Goal: Information Seeking & Learning: Check status

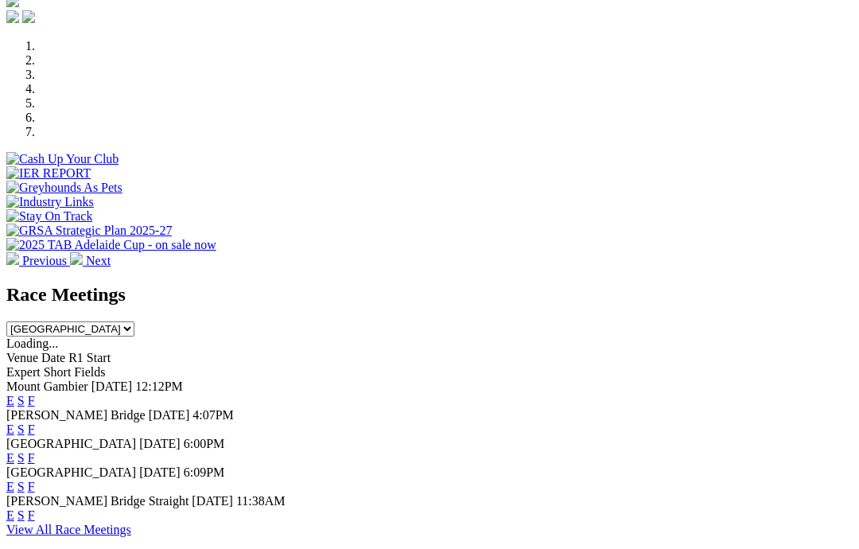
scroll to position [464, 0]
click at [35, 480] on link "F" at bounding box center [31, 487] width 7 height 14
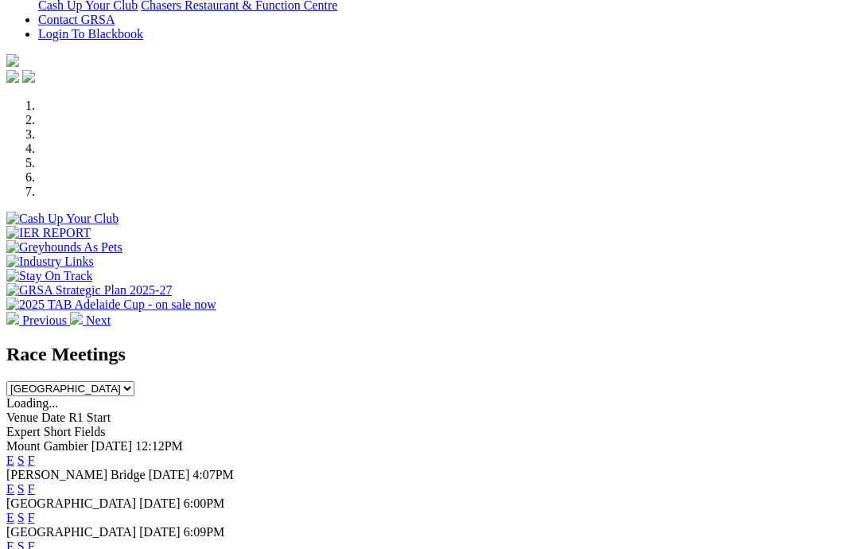
scroll to position [401, 0]
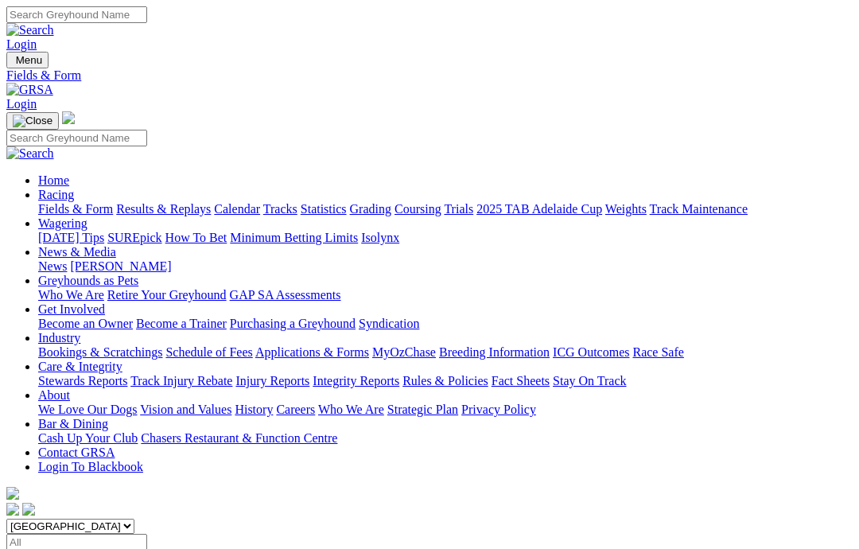
click at [134, 519] on select "South Australia New South Wales Northern Territory Queensland Tasmania Victoria…" at bounding box center [70, 526] width 128 height 15
select select "[GEOGRAPHIC_DATA]"
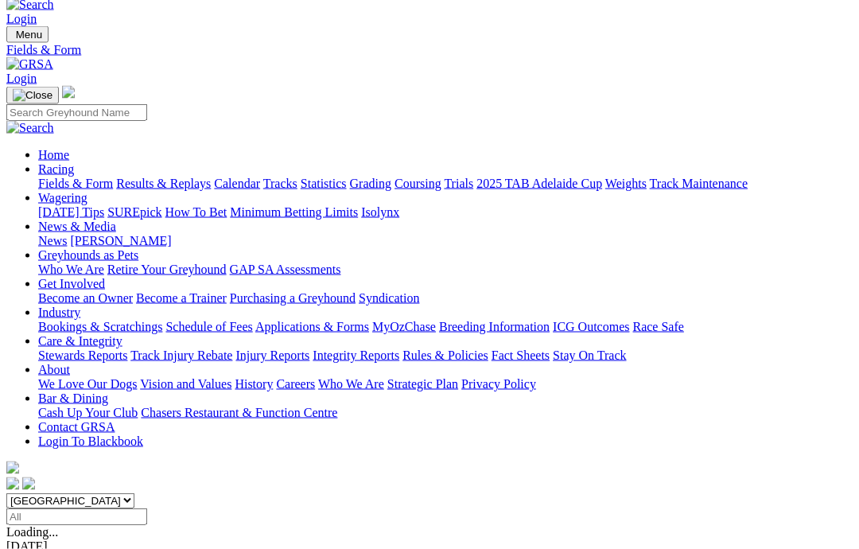
scroll to position [26, 0]
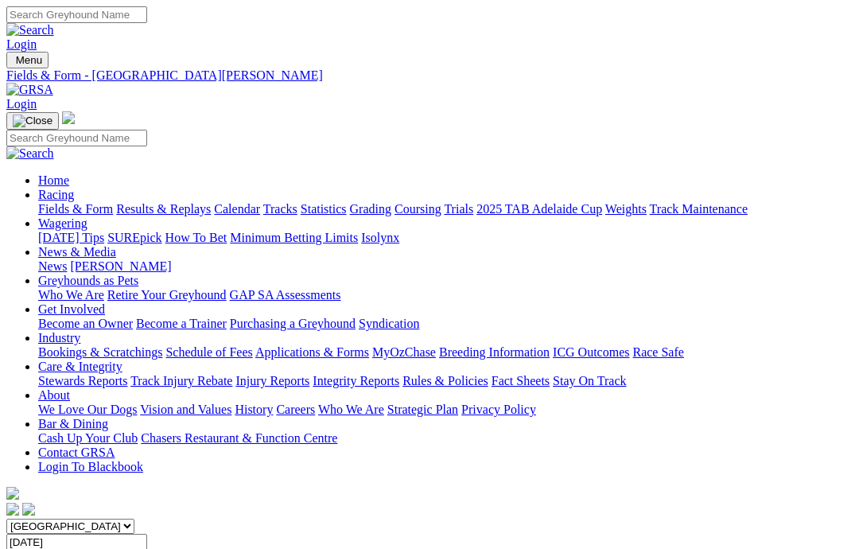
scroll to position [1, 0]
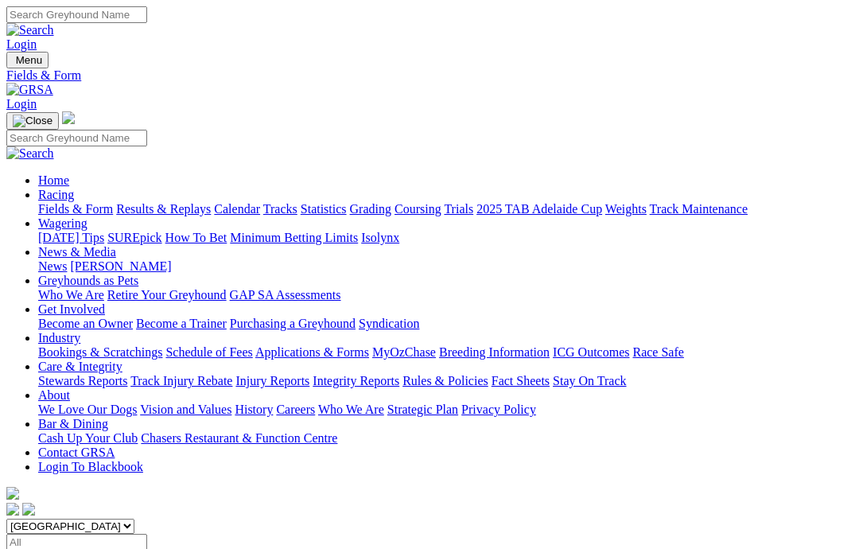
scroll to position [90, 0]
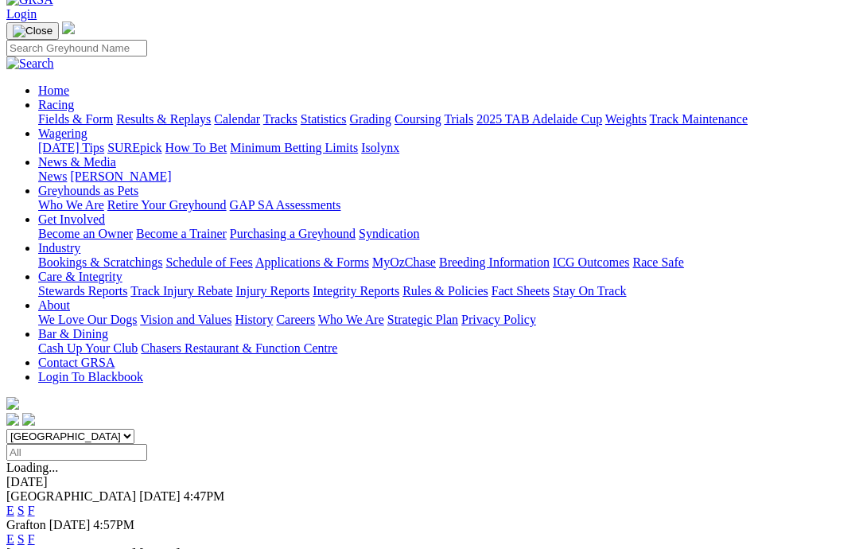
click at [35, 532] on link "F" at bounding box center [31, 539] width 7 height 14
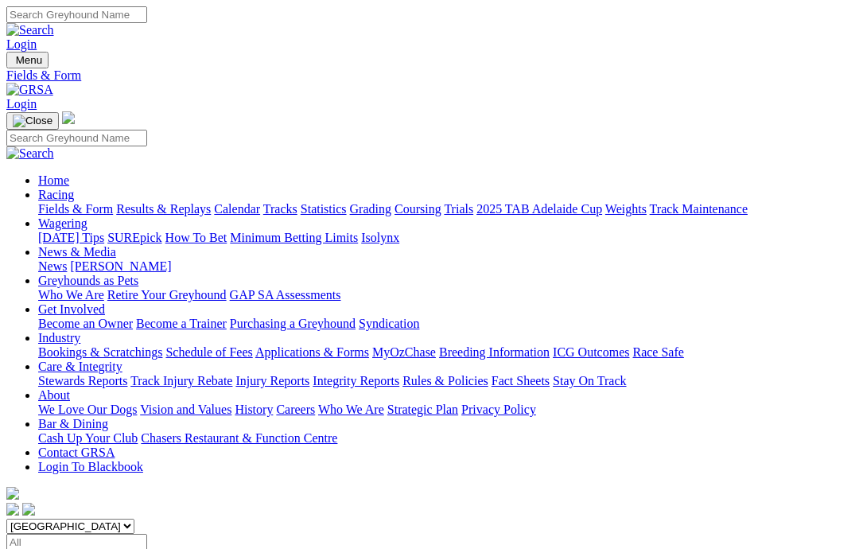
click at [64, 519] on select "South Australia New South Wales Northern Territory Queensland Tasmania Victoria…" at bounding box center [70, 526] width 128 height 15
select select "NT"
click at [71, 519] on select "South Australia New South Wales Northern Territory Queensland Tasmania Victoria…" at bounding box center [70, 526] width 128 height 15
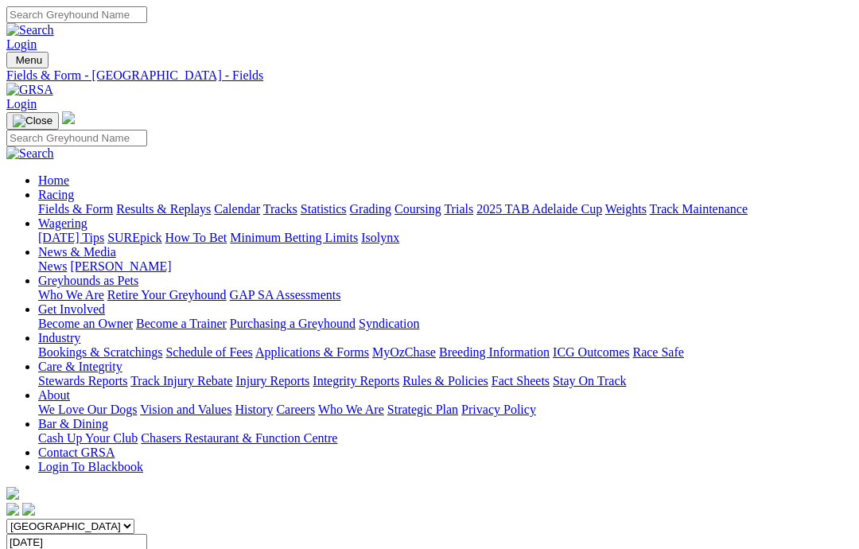
select select "QLD"
